Goal: Information Seeking & Learning: Learn about a topic

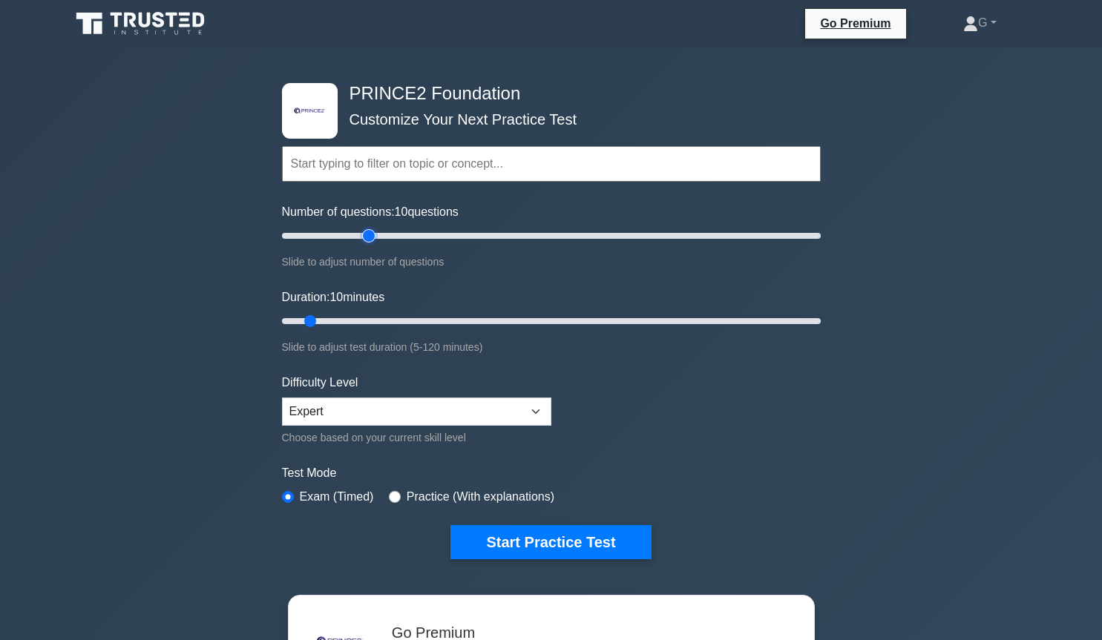
click at [364, 235] on input "Number of questions: 10 questions" at bounding box center [551, 236] width 539 height 18
click at [351, 236] on input "Number of questions: 30 questions" at bounding box center [551, 236] width 539 height 18
type input "25"
click at [338, 236] on input "Number of questions: 25 questions" at bounding box center [551, 236] width 539 height 18
click at [332, 321] on input "Duration: 10 minutes" at bounding box center [551, 321] width 539 height 18
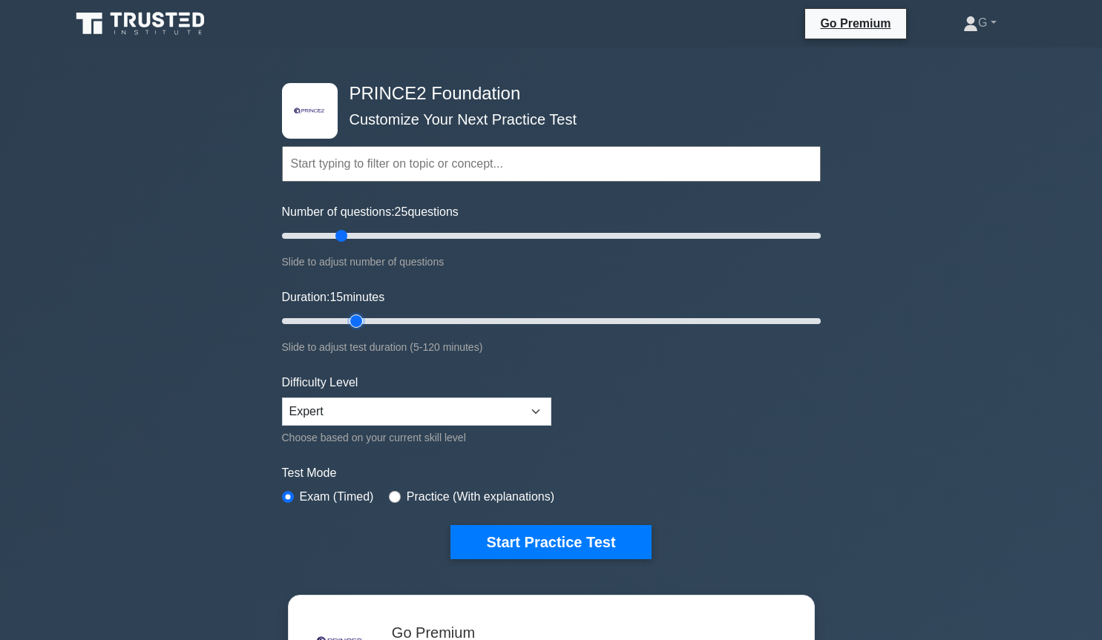
type input "20"
click at [345, 323] on input "Duration: 15 minutes" at bounding box center [551, 321] width 539 height 18
click at [469, 538] on button "Start Practice Test" at bounding box center [550, 542] width 200 height 34
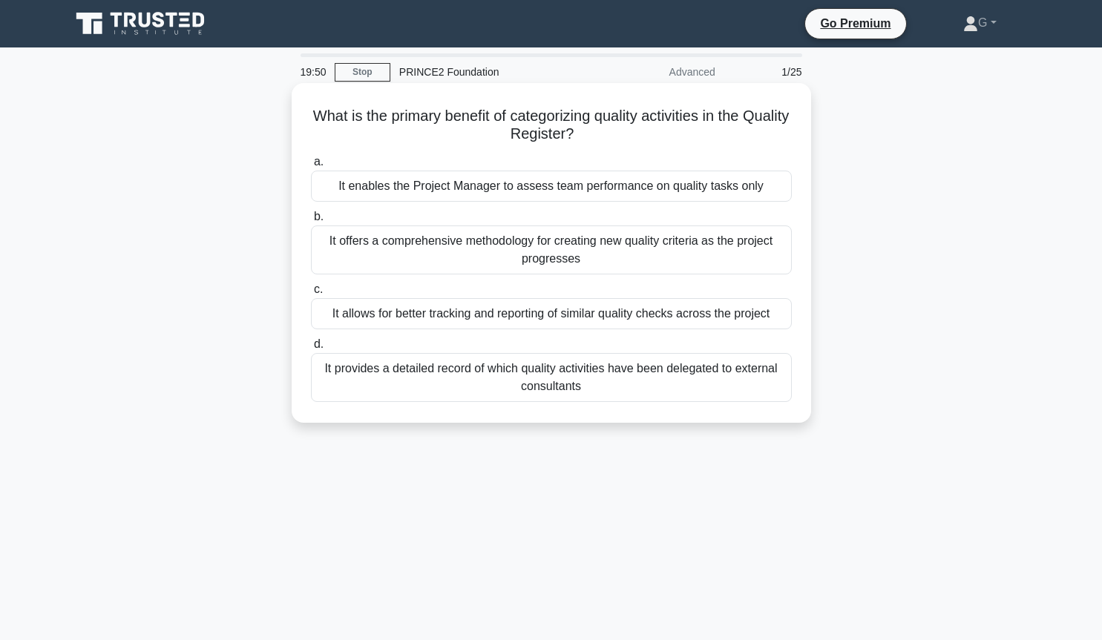
click at [406, 318] on div "It allows for better tracking and reporting of similar quality checks across th…" at bounding box center [551, 313] width 481 height 31
click at [311, 295] on input "c. It allows for better tracking and reporting of similar quality checks across…" at bounding box center [311, 290] width 0 height 10
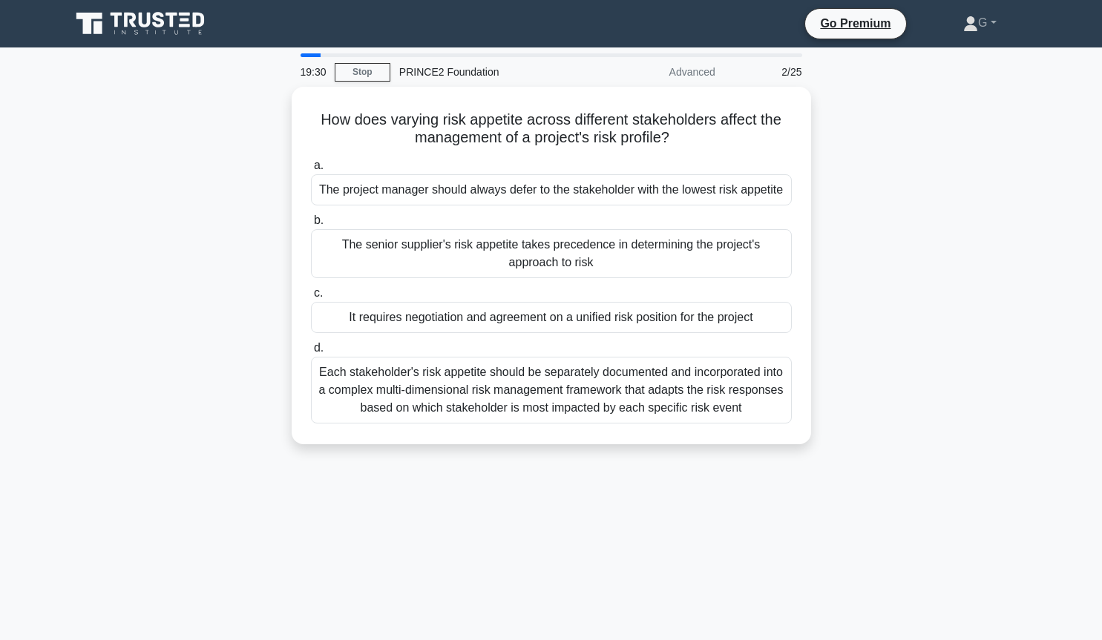
click at [406, 318] on div "It requires negotiation and agreement on a unified risk position for the project" at bounding box center [551, 317] width 481 height 31
click at [311, 298] on input "c. It requires negotiation and agreement on a unified risk position for the pro…" at bounding box center [311, 294] width 0 height 10
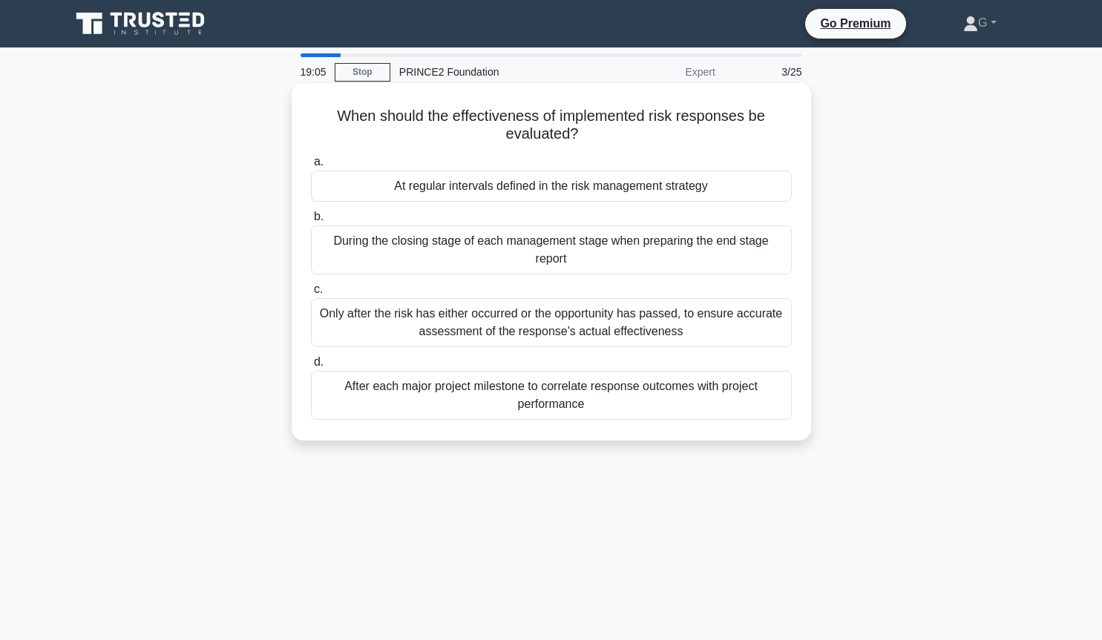
click at [623, 266] on div "During the closing stage of each management stage when preparing the end stage …" at bounding box center [551, 250] width 481 height 49
click at [311, 222] on input "b. During the closing stage of each management stage when preparing the end sta…" at bounding box center [311, 217] width 0 height 10
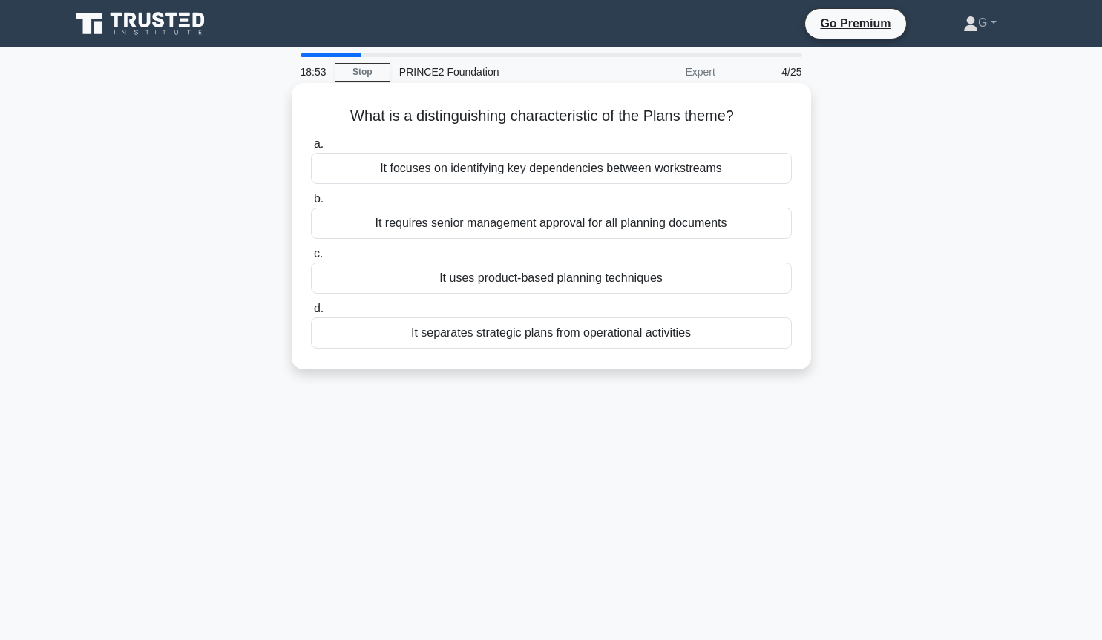
click at [624, 275] on div "It uses product-based planning techniques" at bounding box center [551, 278] width 481 height 31
click at [311, 259] on input "c. It uses product-based planning techniques" at bounding box center [311, 254] width 0 height 10
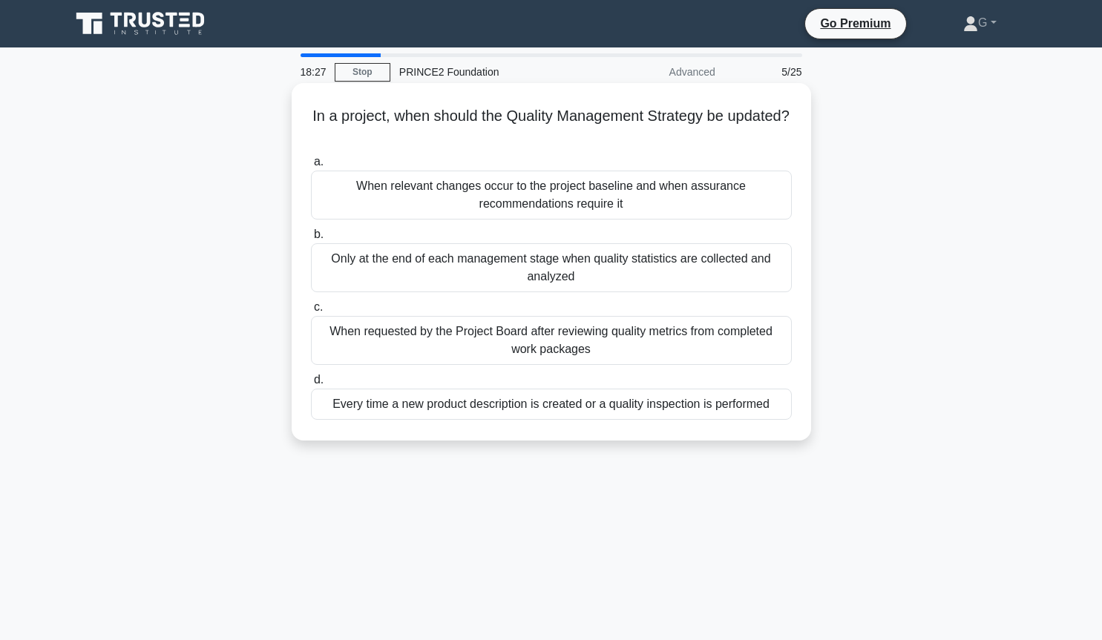
click at [620, 278] on div "Only at the end of each management stage when quality statistics are collected …" at bounding box center [551, 267] width 481 height 49
click at [311, 240] on input "b. Only at the end of each management stage when quality statistics are collect…" at bounding box center [311, 235] width 0 height 10
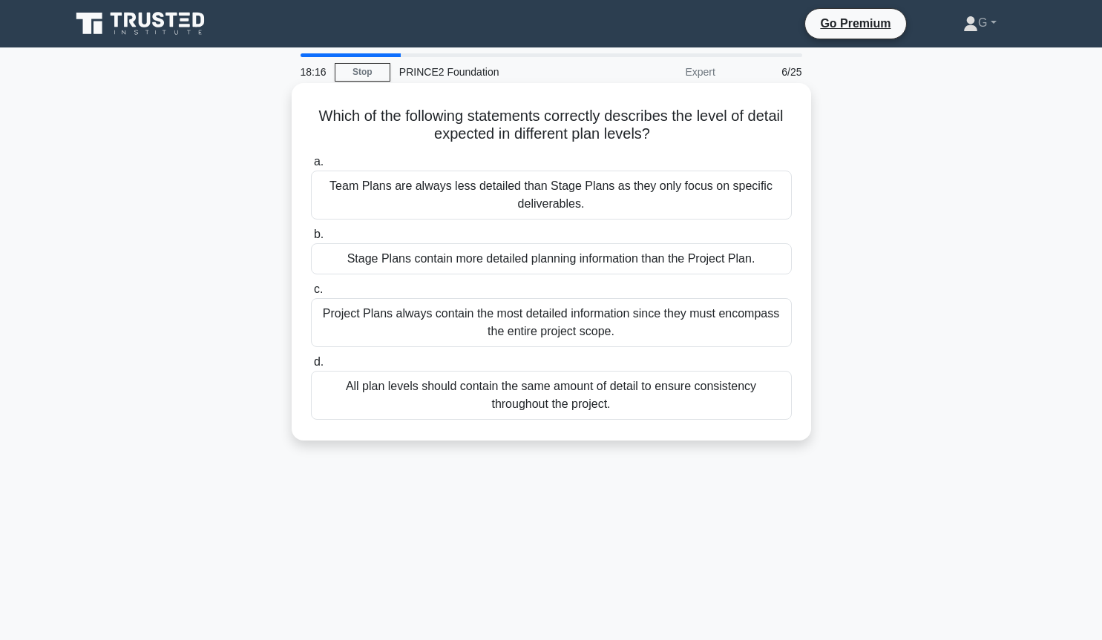
click at [623, 267] on div "Stage Plans contain more detailed planning information than the Project Plan." at bounding box center [551, 258] width 481 height 31
click at [311, 240] on input "b. Stage Plans contain more detailed planning information than the Project Plan." at bounding box center [311, 235] width 0 height 10
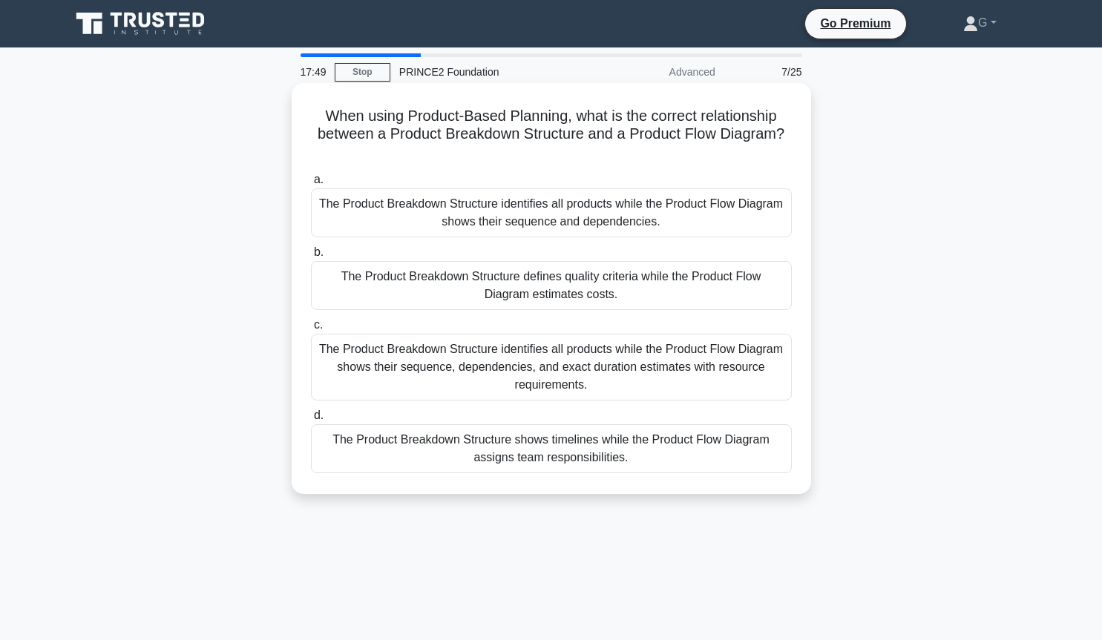
click at [571, 189] on div "The Product Breakdown Structure identifies all products while the Product Flow …" at bounding box center [551, 212] width 481 height 49
click at [311, 185] on input "a. The Product Breakdown Structure identifies all products while the Product Fl…" at bounding box center [311, 180] width 0 height 10
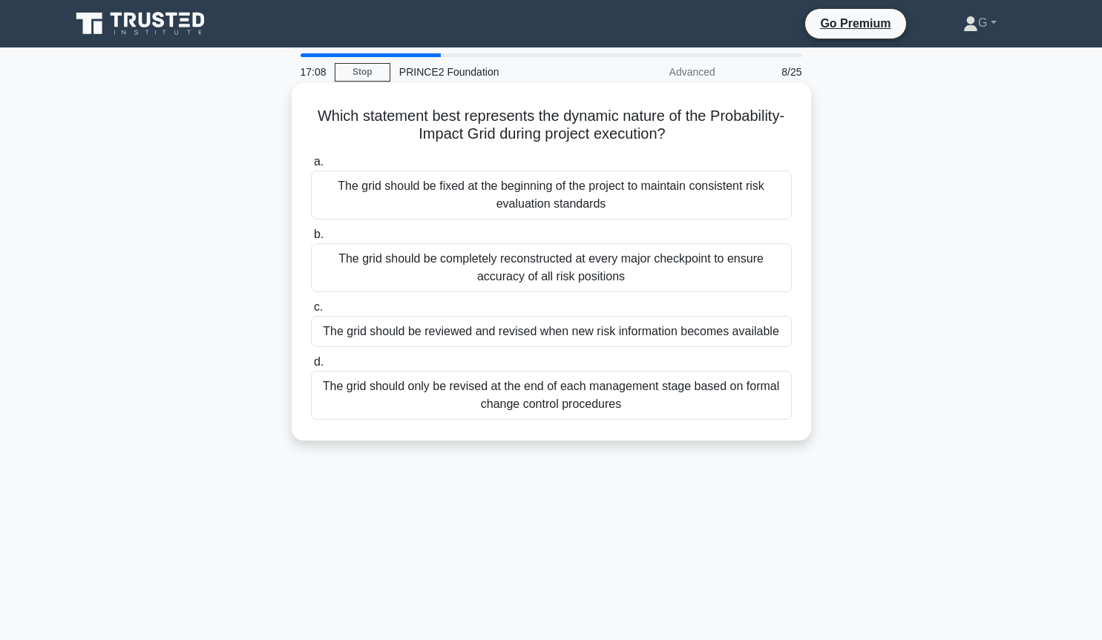
click at [509, 338] on div "The grid should be reviewed and revised when new risk information becomes avail…" at bounding box center [551, 331] width 481 height 31
click at [311, 312] on input "c. The grid should be reviewed and revised when new risk information becomes av…" at bounding box center [311, 308] width 0 height 10
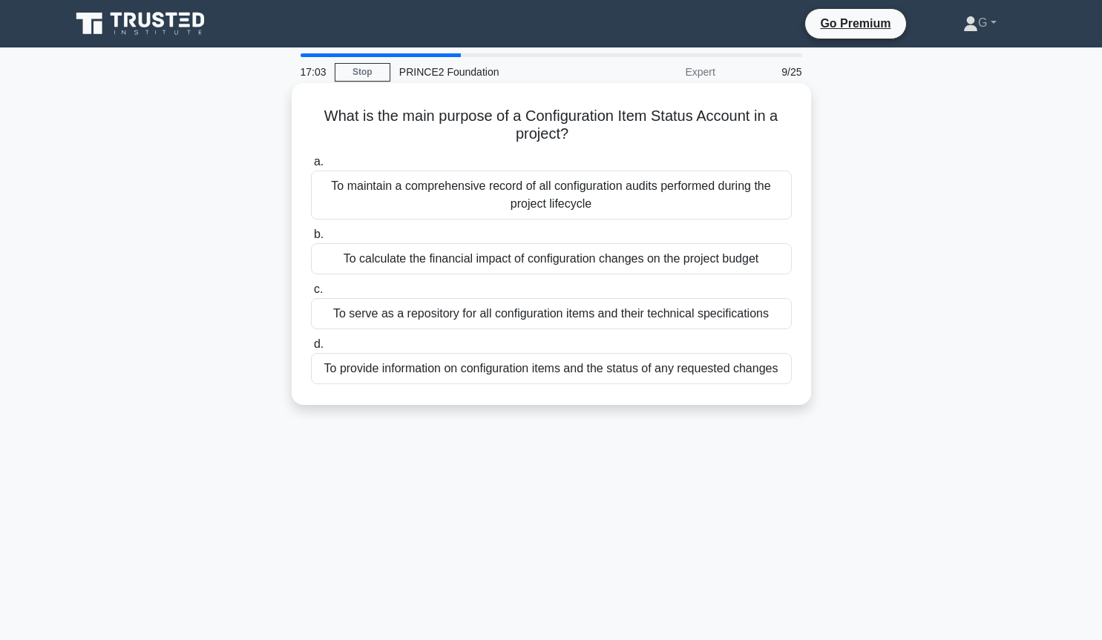
click at [442, 180] on div "To maintain a comprehensive record of all configuration audits performed during…" at bounding box center [551, 195] width 481 height 49
click at [311, 167] on input "a. To maintain a comprehensive record of all configuration audits performed dur…" at bounding box center [311, 162] width 0 height 10
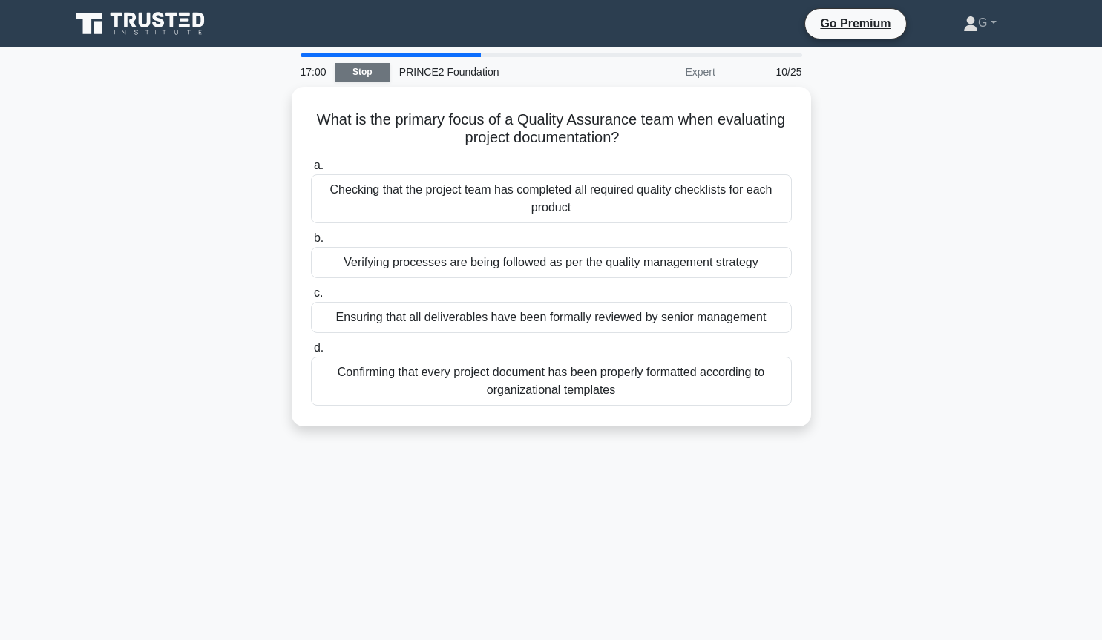
click at [377, 68] on link "Stop" at bounding box center [363, 72] width 56 height 19
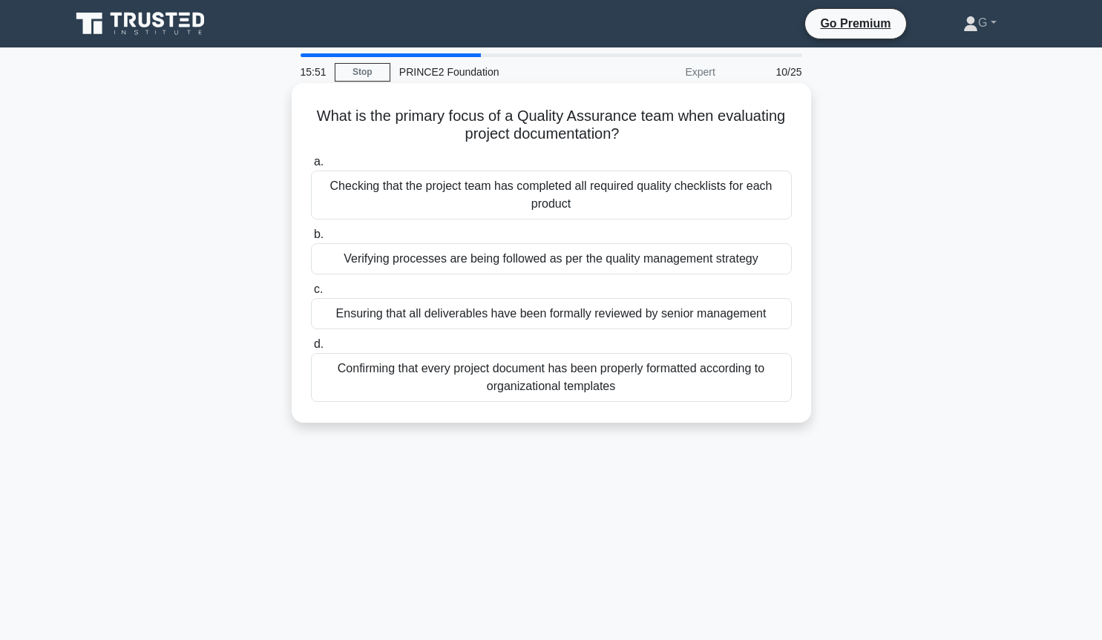
click at [446, 200] on div "Checking that the project team has completed all required quality checklists fo…" at bounding box center [551, 195] width 481 height 49
click at [311, 167] on input "a. Checking that the project team has completed all required quality checklists…" at bounding box center [311, 162] width 0 height 10
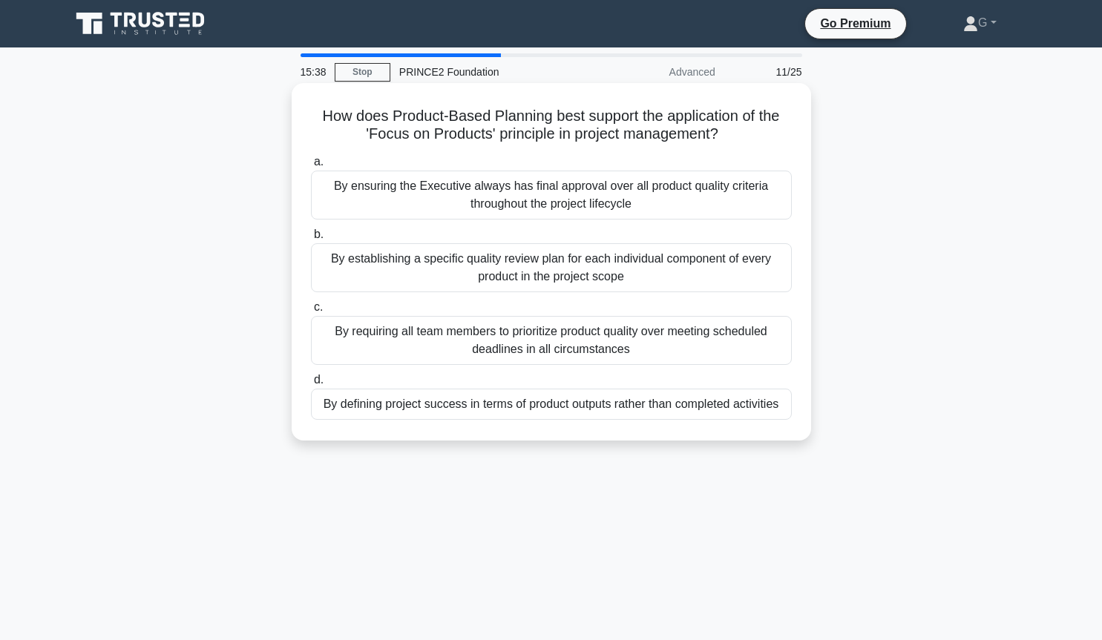
click at [529, 413] on div "By defining project success in terms of product outputs rather than completed a…" at bounding box center [551, 404] width 481 height 31
click at [311, 385] on input "d. By defining project success in terms of product outputs rather than complete…" at bounding box center [311, 381] width 0 height 10
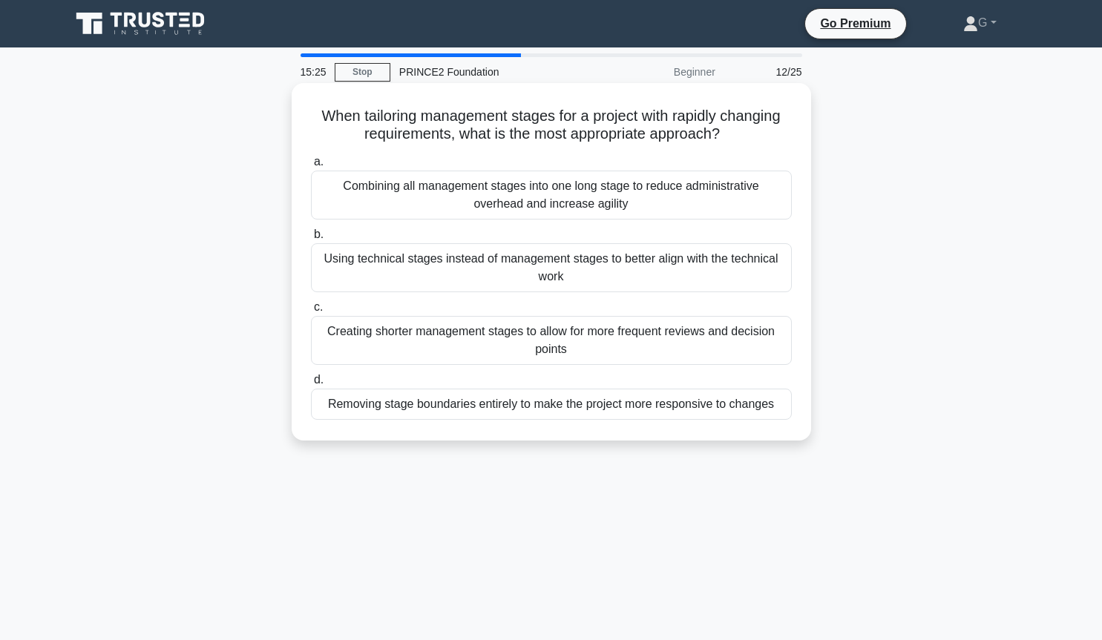
click at [419, 344] on div "Creating shorter management stages to allow for more frequent reviews and decis…" at bounding box center [551, 340] width 481 height 49
click at [311, 312] on input "c. Creating shorter management stages to allow for more frequent reviews and de…" at bounding box center [311, 308] width 0 height 10
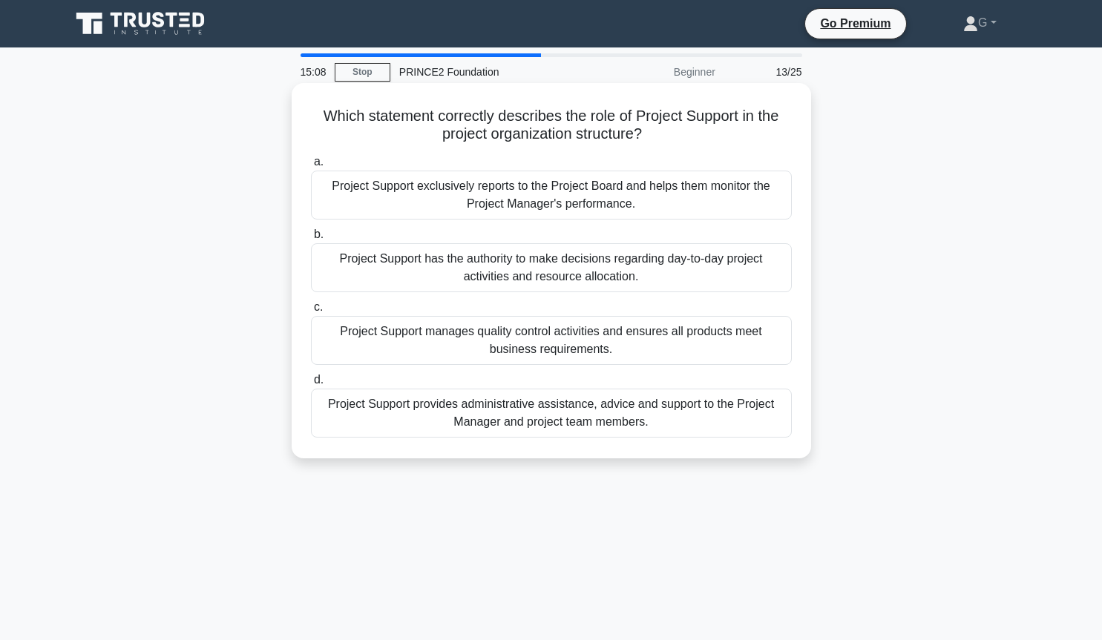
click at [479, 417] on div "Project Support provides administrative assistance, advice and support to the P…" at bounding box center [551, 413] width 481 height 49
click at [311, 385] on input "d. Project Support provides administrative assistance, advice and support to th…" at bounding box center [311, 381] width 0 height 10
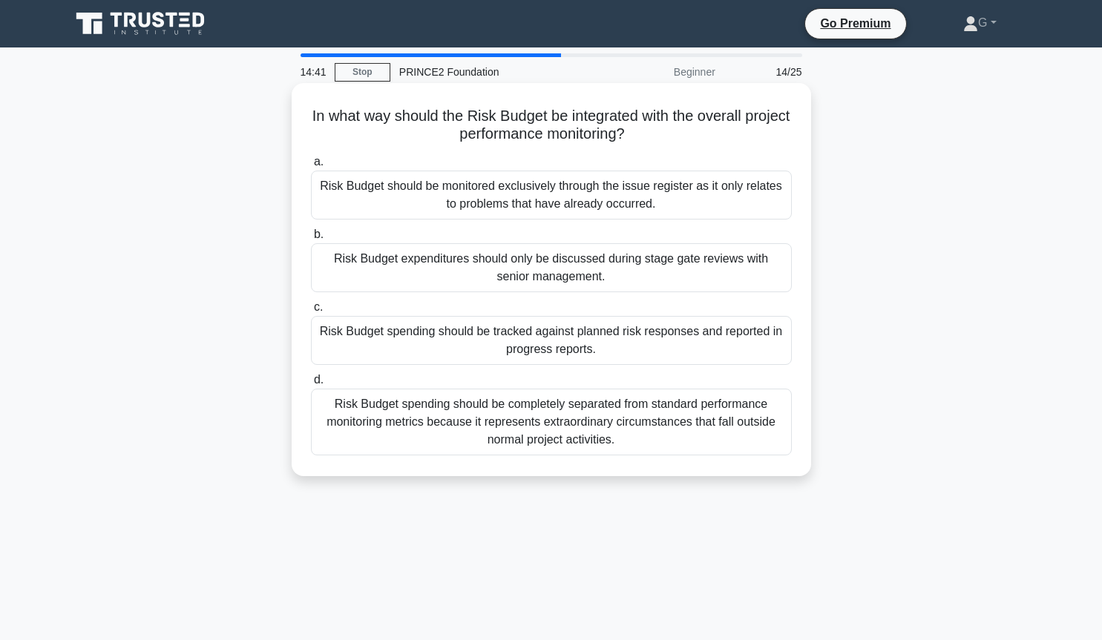
click at [563, 439] on div "Risk Budget spending should be completely separated from standard performance m…" at bounding box center [551, 422] width 481 height 67
click at [311, 385] on input "d. Risk Budget spending should be completely separated from standard performanc…" at bounding box center [311, 381] width 0 height 10
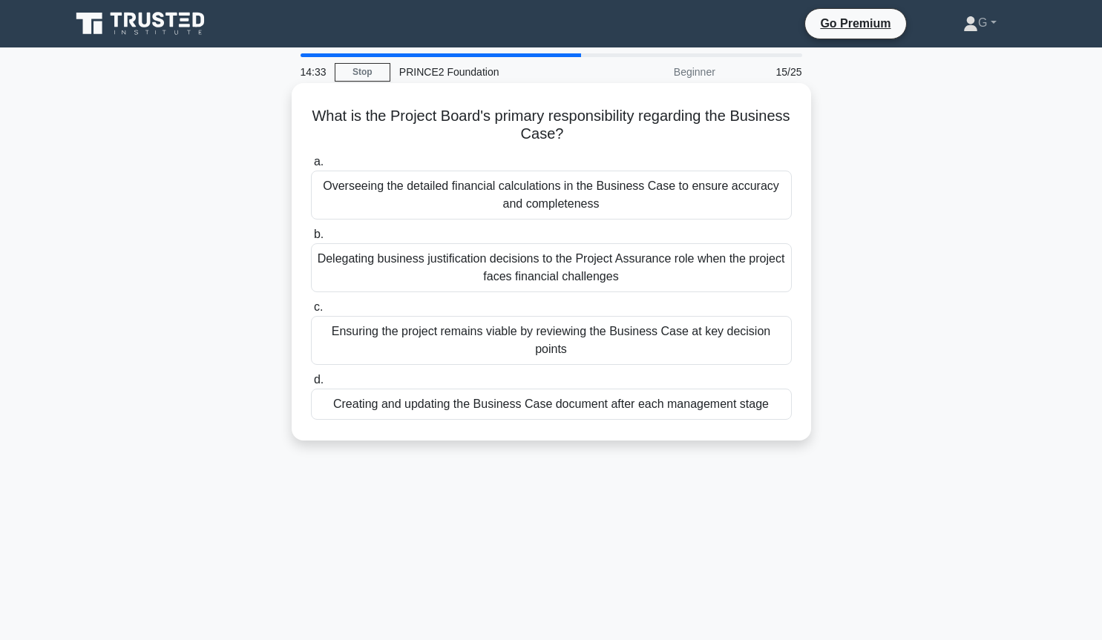
click at [393, 341] on div "Ensuring the project remains viable by reviewing the Business Case at key decis…" at bounding box center [551, 340] width 481 height 49
click at [311, 312] on input "c. Ensuring the project remains viable by reviewing the Business Case at key de…" at bounding box center [311, 308] width 0 height 10
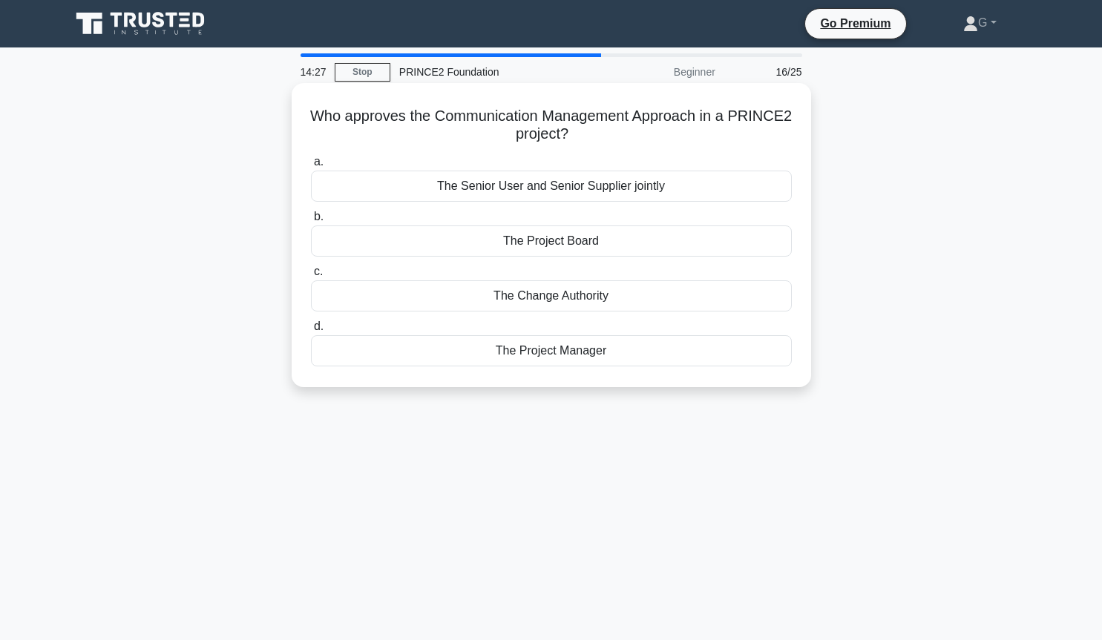
click at [532, 241] on div "The Project Board" at bounding box center [551, 241] width 481 height 31
click at [311, 222] on input "b. The Project Board" at bounding box center [311, 217] width 0 height 10
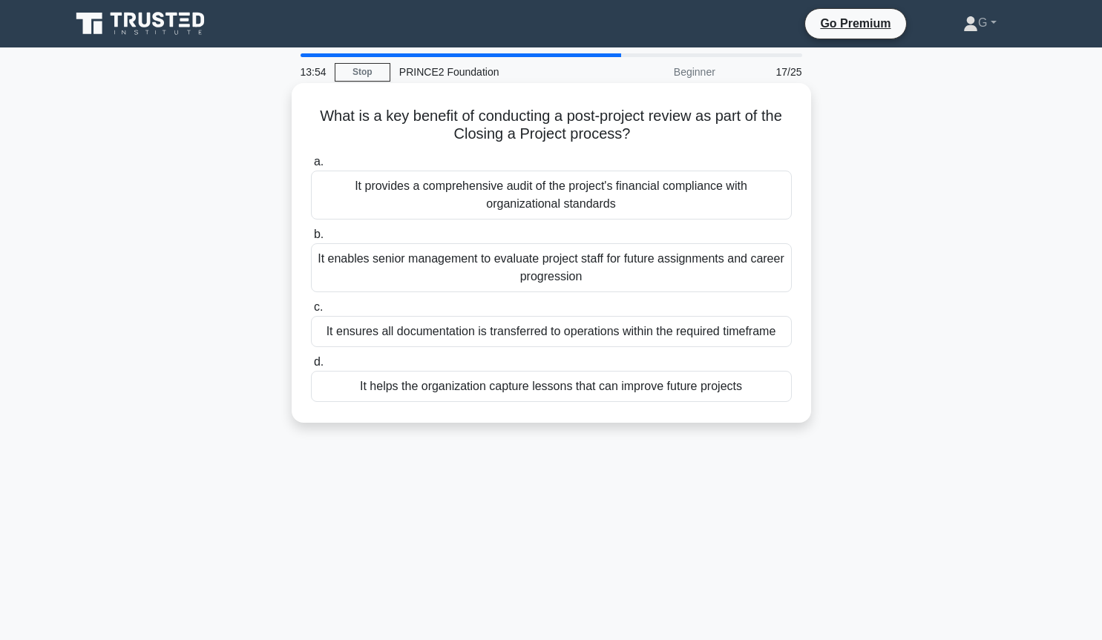
click at [461, 390] on div "It helps the organization capture lessons that can improve future projects" at bounding box center [551, 386] width 481 height 31
click at [311, 367] on input "d. It helps the organization capture lessons that can improve future projects" at bounding box center [311, 363] width 0 height 10
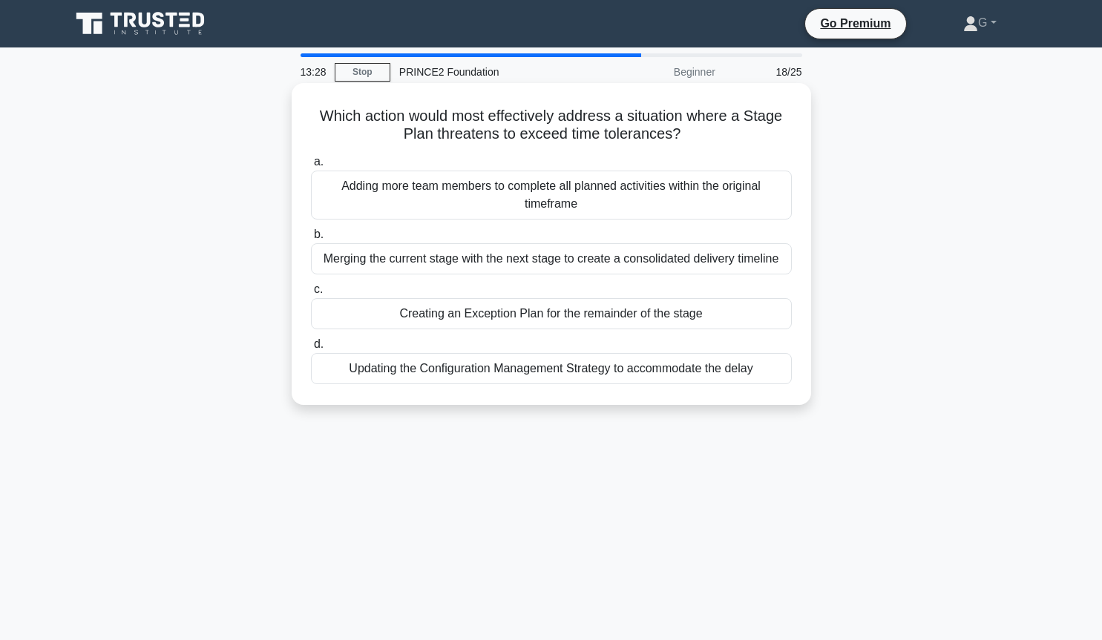
click at [475, 318] on div "Creating an Exception Plan for the remainder of the stage" at bounding box center [551, 313] width 481 height 31
click at [311, 295] on input "c. Creating an Exception Plan for the remainder of the stage" at bounding box center [311, 290] width 0 height 10
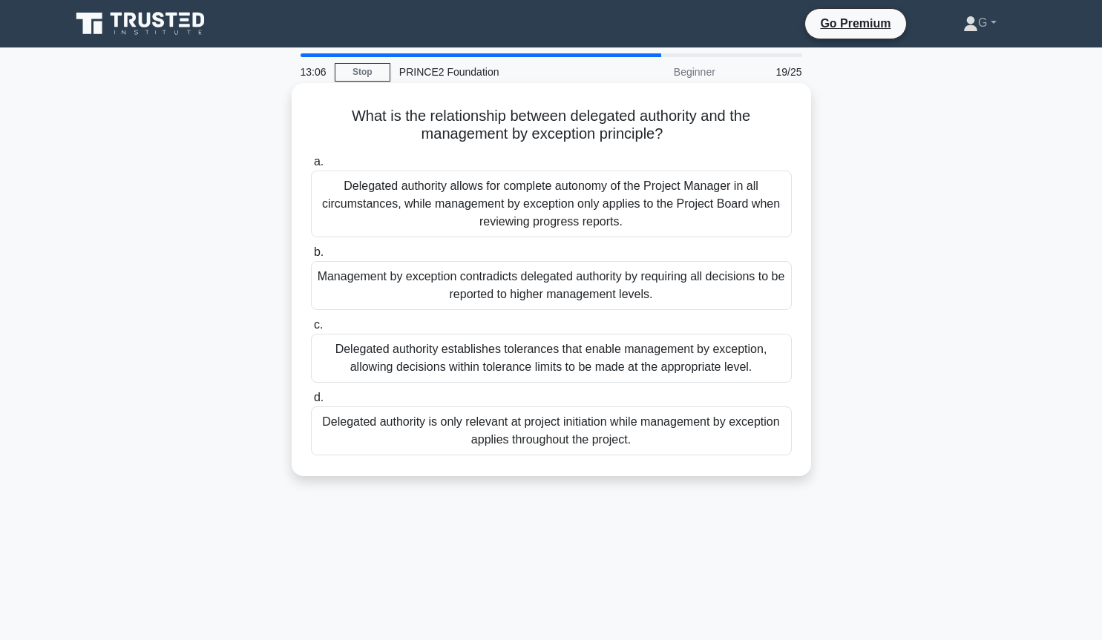
click at [434, 373] on div "Delegated authority establishes tolerances that enable management by exception,…" at bounding box center [551, 358] width 481 height 49
click at [311, 330] on input "c. Delegated authority establishes tolerances that enable management by excepti…" at bounding box center [311, 326] width 0 height 10
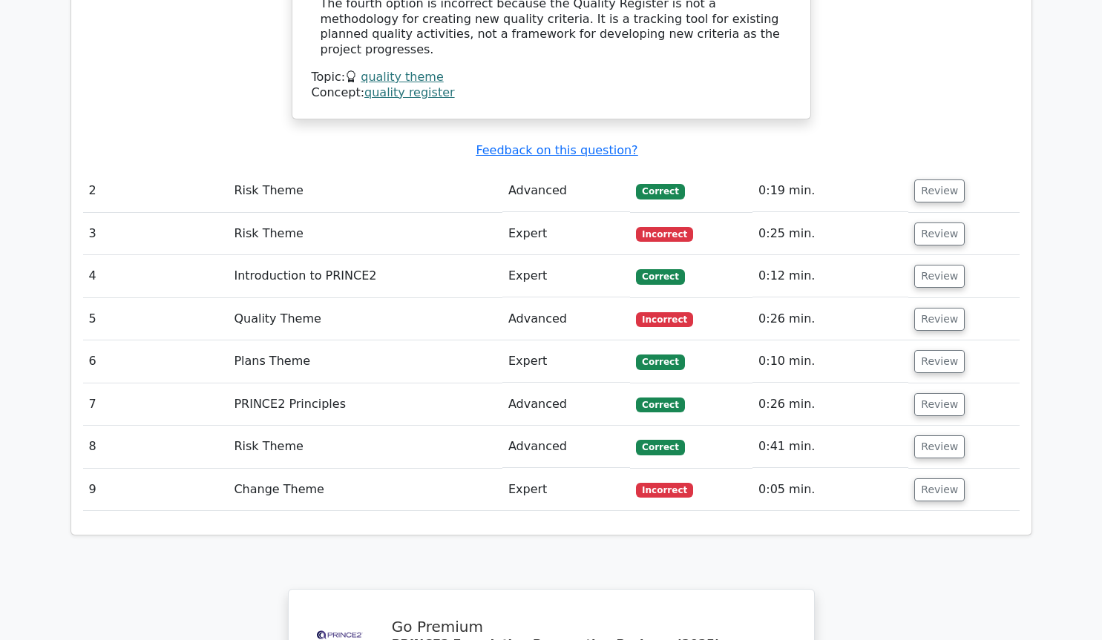
scroll to position [1918, 0]
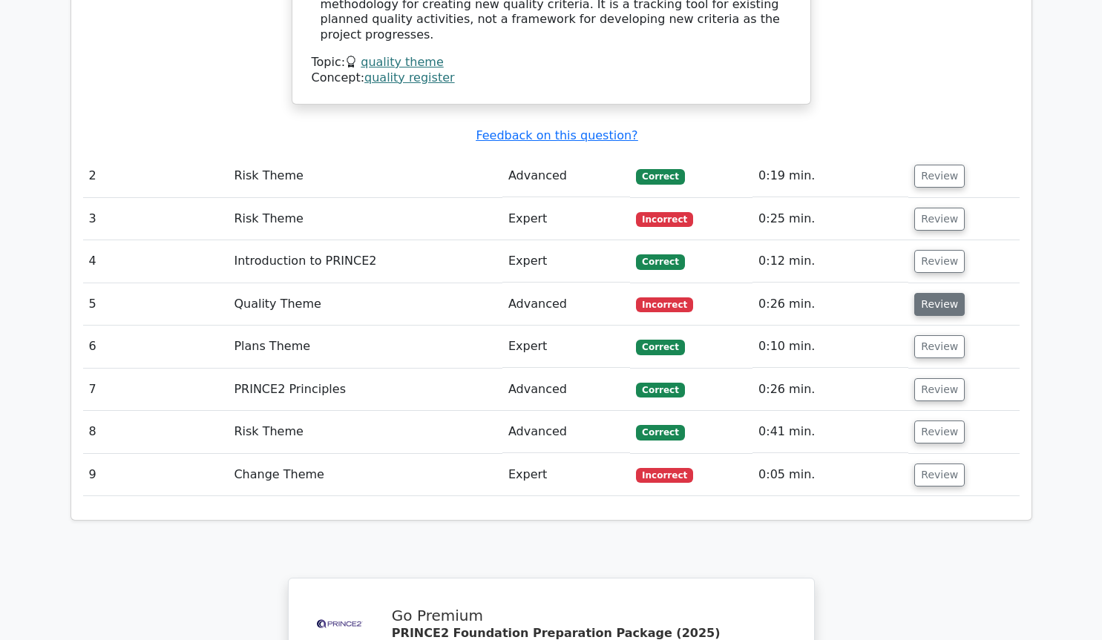
click at [935, 293] on button "Review" at bounding box center [939, 304] width 50 height 23
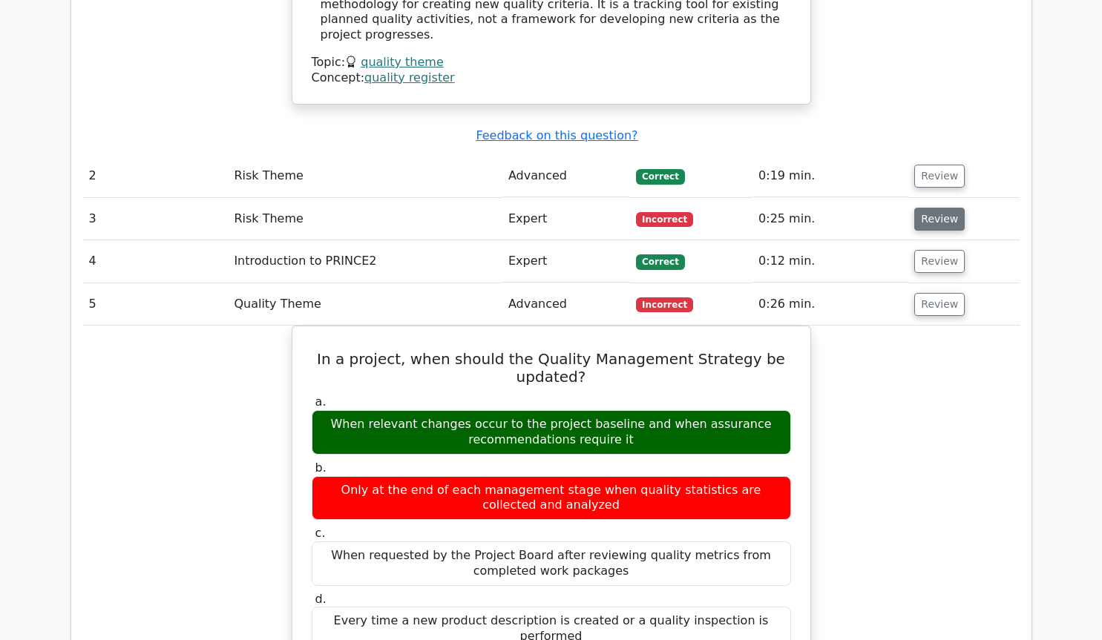
click at [942, 208] on button "Review" at bounding box center [939, 219] width 50 height 23
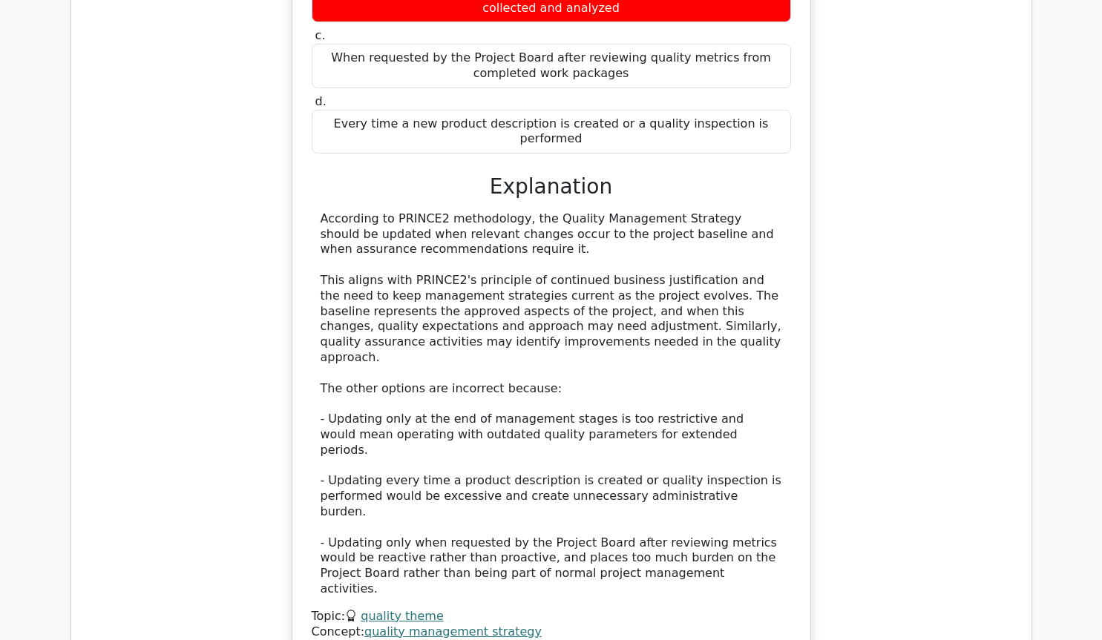
scroll to position [3532, 0]
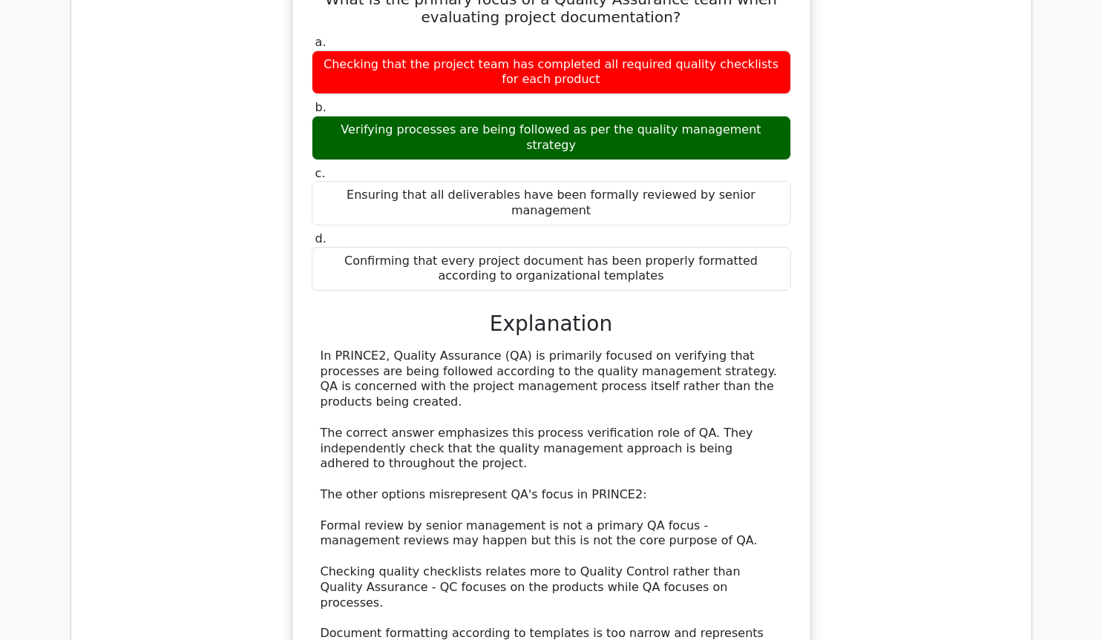
scroll to position [1413, 0]
